Goal: Transaction & Acquisition: Download file/media

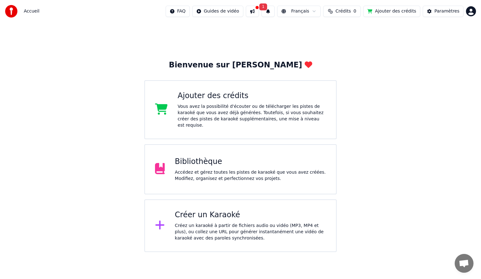
click at [218, 147] on div "Bibliothèque Accédez et gérez toutes les pistes de karaoké que vous avez créées…" at bounding box center [240, 169] width 192 height 50
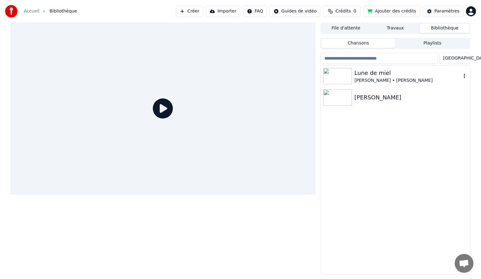
click at [335, 77] on img at bounding box center [337, 76] width 29 height 16
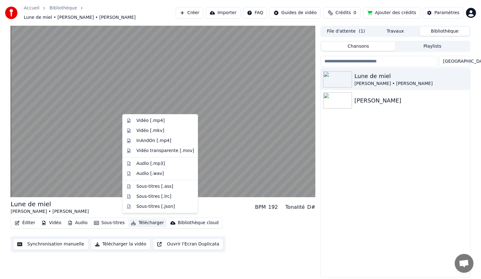
click at [132, 219] on button "Télécharger" at bounding box center [147, 222] width 38 height 9
click at [140, 165] on div "Audio [.mp3]" at bounding box center [150, 163] width 29 height 6
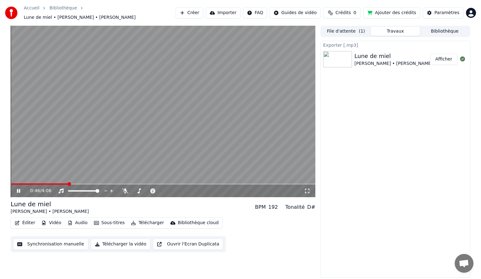
click at [17, 188] on icon at bounding box center [23, 190] width 15 height 5
click at [441, 56] on button "Afficher" at bounding box center [444, 59] width 28 height 11
click at [437, 27] on button "Bibliothèque" at bounding box center [444, 31] width 49 height 9
